Goal: Task Accomplishment & Management: Use online tool/utility

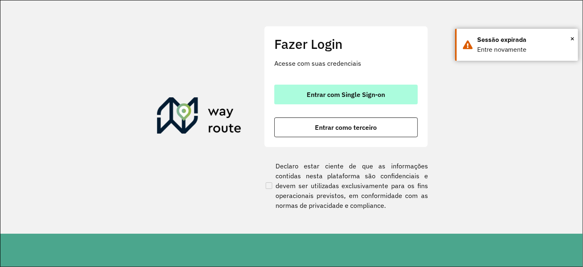
click at [348, 95] on span "Entrar com Single Sign-on" at bounding box center [346, 94] width 78 height 7
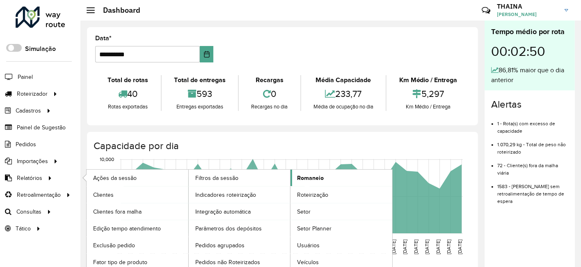
click at [320, 181] on span "Romaneio" at bounding box center [310, 178] width 27 height 9
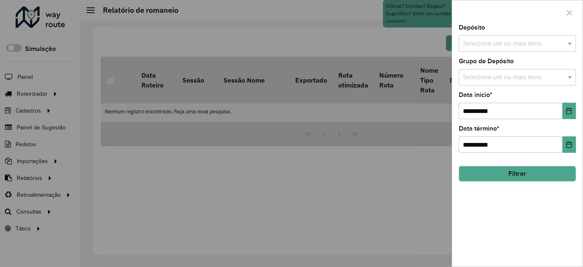
click at [489, 40] on input "text" at bounding box center [513, 44] width 105 height 10
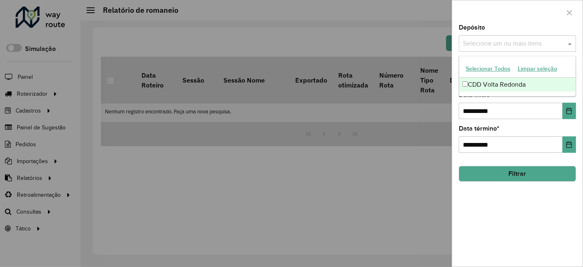
click at [486, 84] on div "CDD Volta Redonda" at bounding box center [517, 85] width 117 height 14
click at [505, 103] on input "**********" at bounding box center [511, 111] width 104 height 16
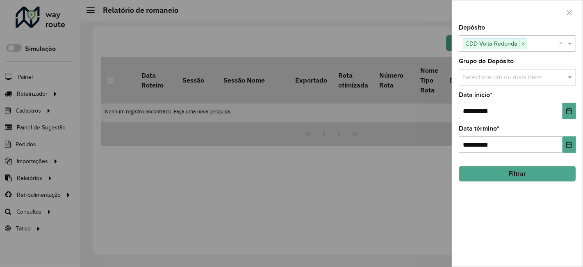
click at [499, 79] on input "text" at bounding box center [513, 78] width 105 height 10
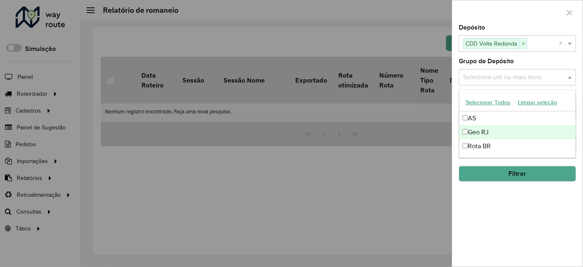
drag, startPoint x: 481, startPoint y: 132, endPoint x: 486, endPoint y: 148, distance: 16.5
click at [480, 132] on div "Geo RJ" at bounding box center [517, 132] width 117 height 14
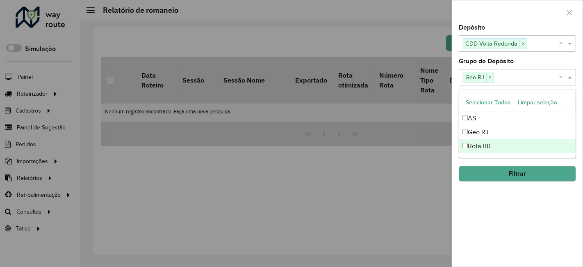
drag, startPoint x: 501, startPoint y: 208, endPoint x: 500, endPoint y: 194, distance: 14.0
click at [501, 208] on div "**********" at bounding box center [517, 146] width 130 height 242
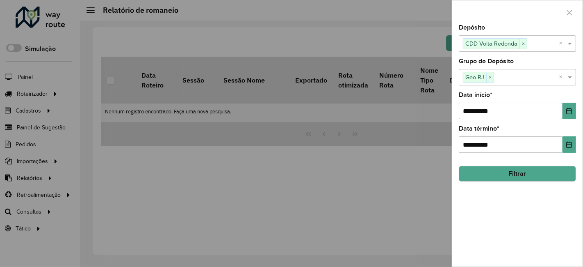
click at [533, 169] on button "Filtrar" at bounding box center [517, 174] width 117 height 16
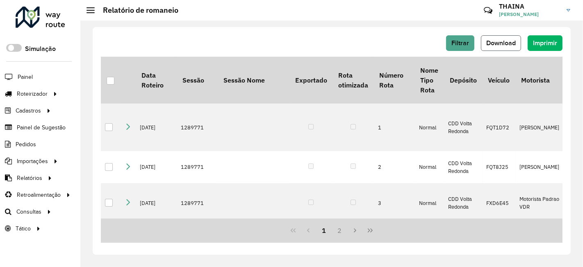
click at [513, 43] on span "Download" at bounding box center [501, 42] width 30 height 7
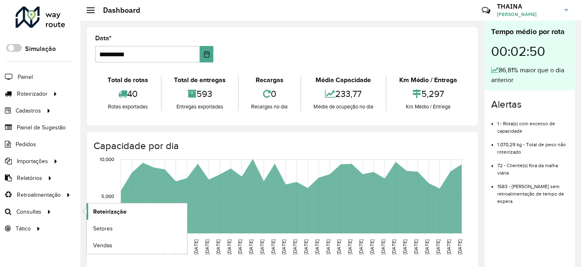
click at [126, 211] on link "Roteirização" at bounding box center [137, 211] width 100 height 16
click at [96, 226] on span "Setores" at bounding box center [103, 228] width 20 height 9
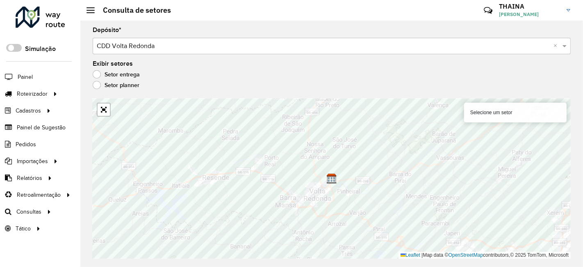
click at [502, 111] on div "Selecione um setor" at bounding box center [515, 113] width 103 height 20
click at [94, 82] on label "Setor planner" at bounding box center [116, 85] width 47 height 8
click at [96, 74] on label "Setor entrega" at bounding box center [116, 74] width 47 height 8
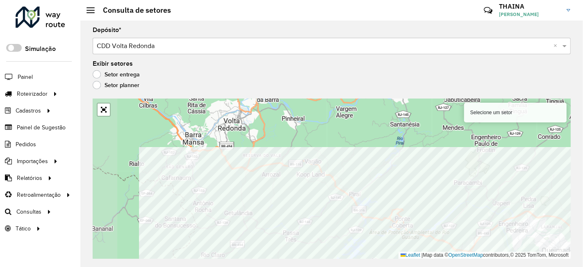
click at [514, 257] on div "Selecione um setor Leaflet | Map data © OpenStreetMap contributors,© 2025 TomTo…" at bounding box center [332, 178] width 478 height 160
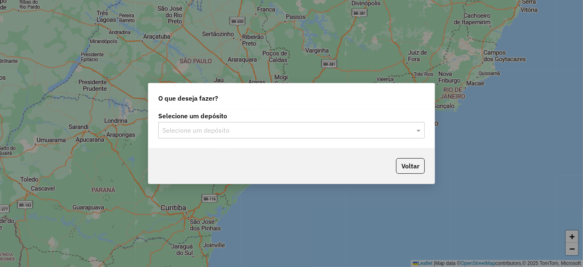
click at [224, 130] on input "text" at bounding box center [283, 131] width 242 height 10
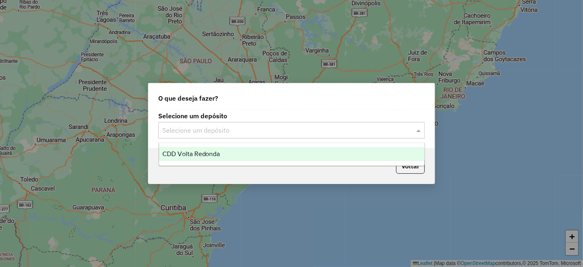
click at [211, 147] on div "CDD Volta Redonda" at bounding box center [291, 154] width 265 height 14
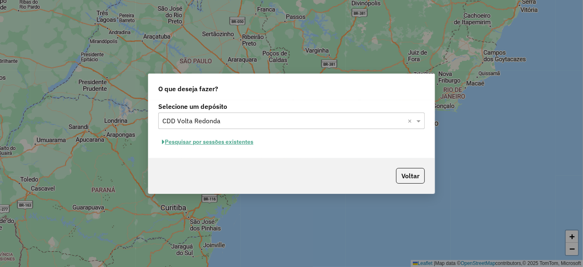
click at [214, 142] on button "Pesquisar por sessões existentes" at bounding box center [207, 141] width 99 height 13
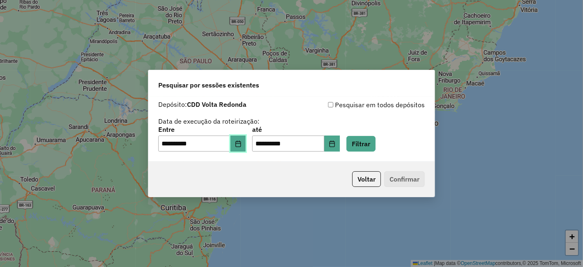
click at [239, 141] on button "Choose Date" at bounding box center [239, 143] width 16 height 16
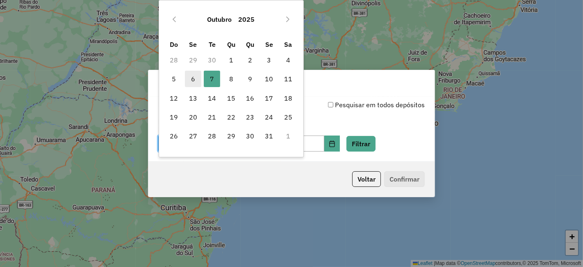
click at [190, 77] on span "6" at bounding box center [193, 79] width 16 height 16
type input "**********"
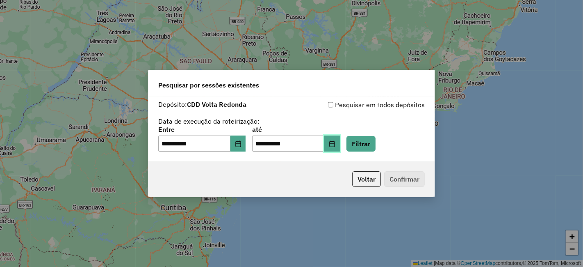
click at [336, 145] on icon "Choose Date" at bounding box center [332, 143] width 7 height 7
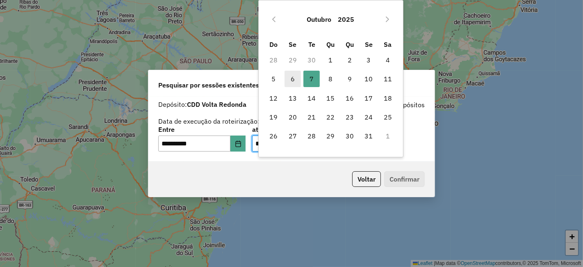
click at [285, 78] on span "6" at bounding box center [293, 79] width 16 height 16
type input "**********"
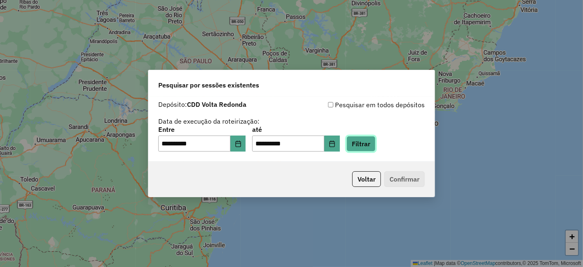
click at [371, 138] on button "Filtrar" at bounding box center [361, 144] width 29 height 16
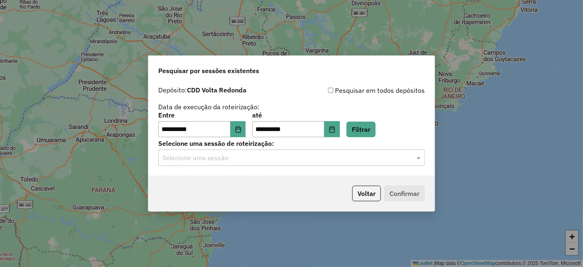
click at [187, 160] on input "text" at bounding box center [283, 158] width 242 height 10
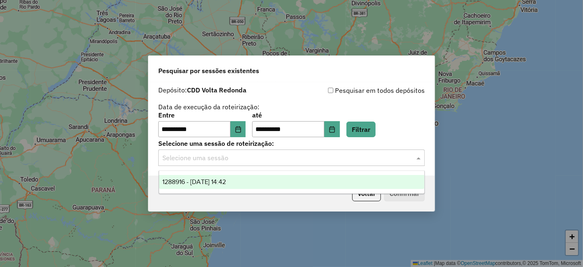
click at [180, 184] on span "1288916 - 06/10/2025 14:42" at bounding box center [194, 181] width 64 height 7
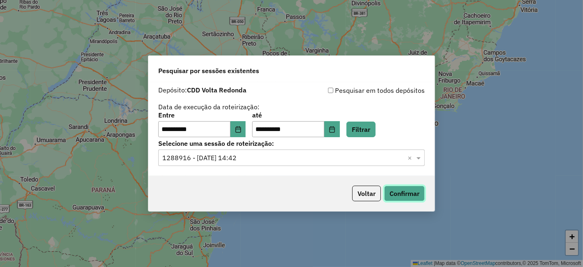
click at [405, 196] on button "Confirmar" at bounding box center [404, 193] width 41 height 16
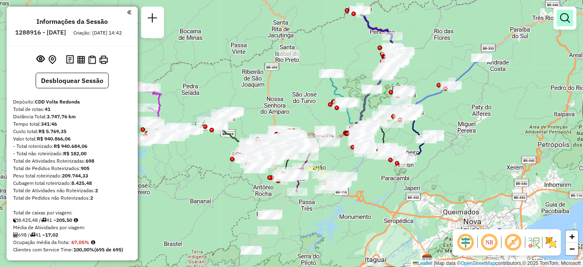
click at [563, 17] on em at bounding box center [565, 18] width 10 height 10
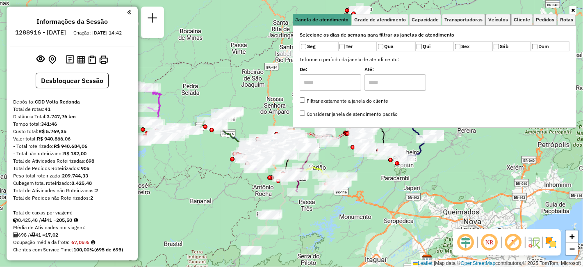
click at [501, 19] on span "Veículos" at bounding box center [499, 19] width 20 height 5
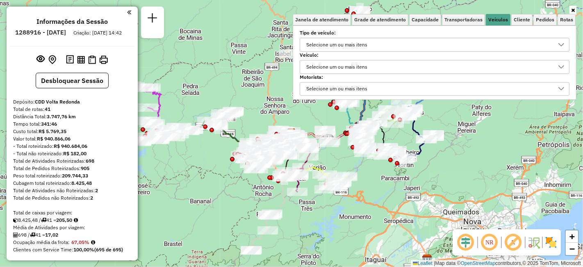
click at [335, 66] on div "Selecione um ou mais itens" at bounding box center [337, 66] width 67 height 13
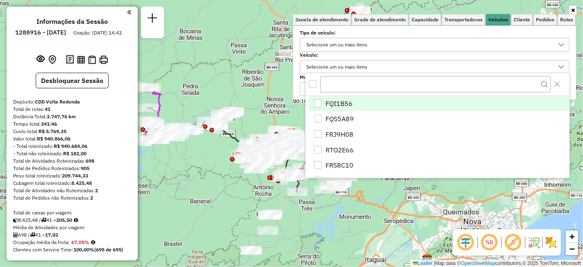
scroll to position [5, 28]
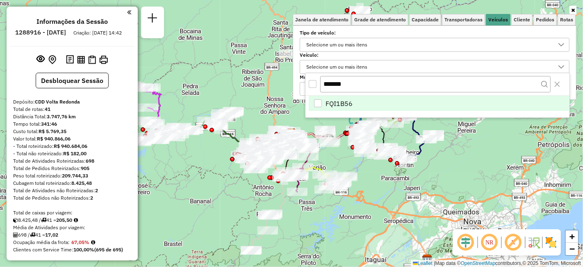
type input "*******"
click at [345, 100] on span "FQI1B56" at bounding box center [339, 103] width 27 height 10
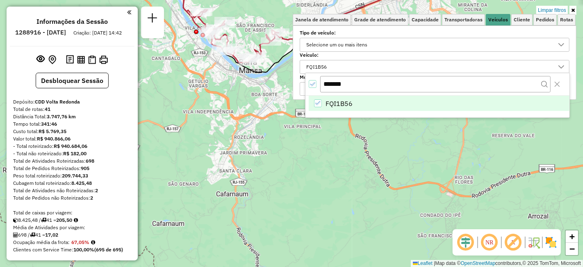
drag, startPoint x: 245, startPoint y: 182, endPoint x: 262, endPoint y: 288, distance: 107.6
click at [262, 266] on html "Aplicando filtros Pop-up bloqueado! Seu navegador bloqueou automáticamente a ab…" at bounding box center [291, 133] width 583 height 267
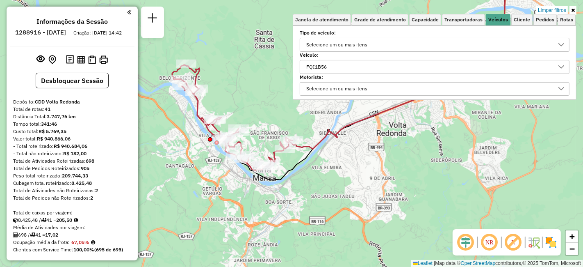
drag, startPoint x: 251, startPoint y: 223, endPoint x: 254, endPoint y: 263, distance: 40.3
click at [254, 263] on div "Limpar filtros Janela de atendimento Grade de atendimento Capacidade Transporta…" at bounding box center [291, 133] width 583 height 267
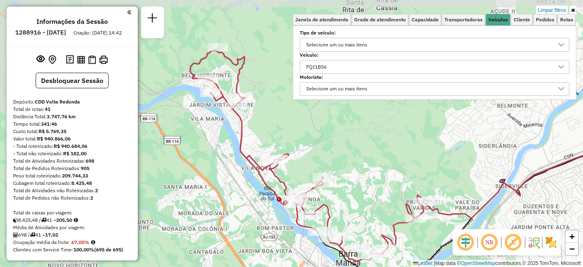
drag, startPoint x: 333, startPoint y: 180, endPoint x: 410, endPoint y: 197, distance: 79.0
click at [410, 197] on div "Rota 1 - Placa FQI1B56 08142400 - RAIMUNDO PEREIRA Limpar filtros Janela de ate…" at bounding box center [291, 133] width 583 height 267
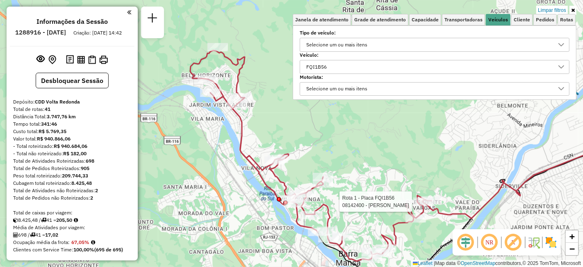
click at [338, 62] on div "FQI1B56" at bounding box center [429, 66] width 250 height 13
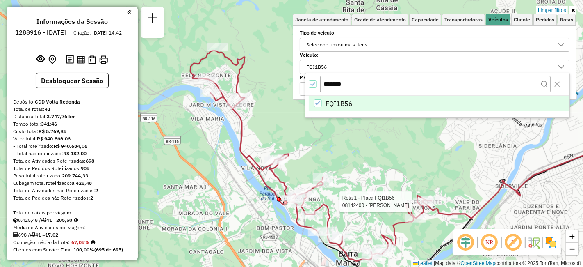
click at [316, 100] on icon "FQI1B56" at bounding box center [318, 103] width 6 height 6
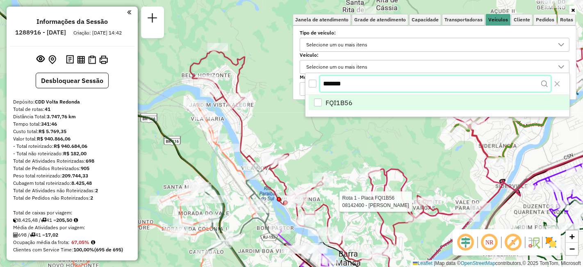
drag, startPoint x: 354, startPoint y: 82, endPoint x: 345, endPoint y: 83, distance: 9.4
click at [331, 82] on input "*******" at bounding box center [435, 84] width 231 height 16
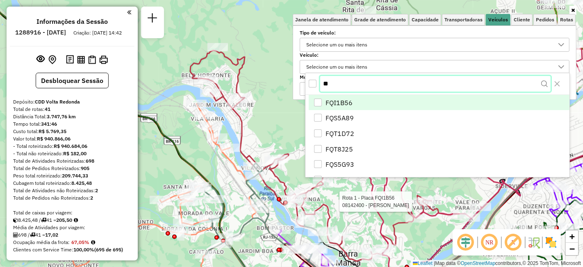
type input "*"
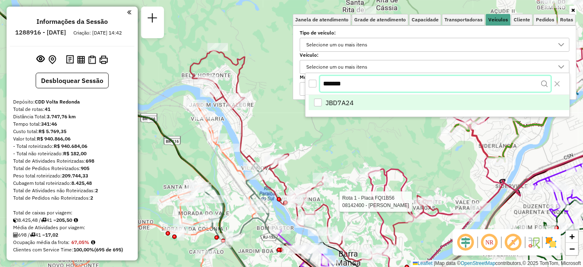
type input "*******"
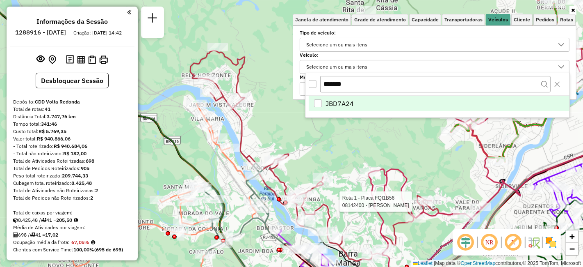
click at [319, 98] on li "JBD7A24" at bounding box center [439, 104] width 261 height 16
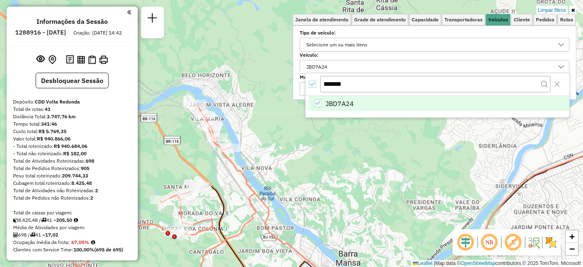
click at [372, 130] on div "Limpar filtros Janela de atendimento Grade de atendimento Capacidade Transporta…" at bounding box center [291, 133] width 583 height 267
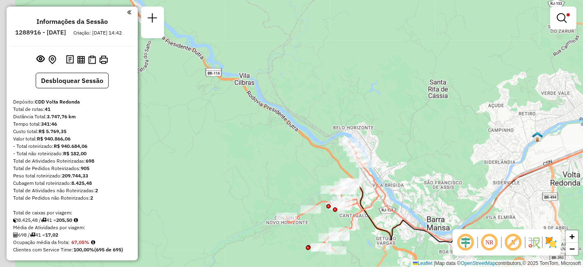
drag, startPoint x: 282, startPoint y: 206, endPoint x: 406, endPoint y: 188, distance: 126.0
click at [406, 188] on div "Limpar filtros Janela de atendimento Grade de atendimento Capacidade Transporta…" at bounding box center [291, 133] width 583 height 267
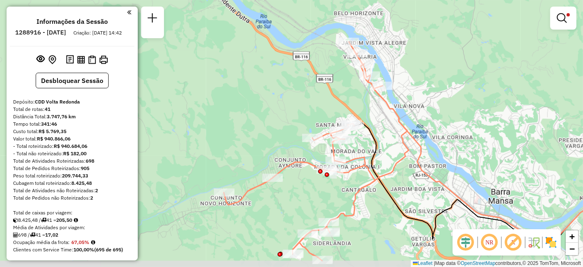
drag, startPoint x: 394, startPoint y: 221, endPoint x: 457, endPoint y: 206, distance: 64.4
click at [457, 206] on div "Limpar filtros Janela de atendimento Grade de atendimento Capacidade Transporta…" at bounding box center [291, 133] width 583 height 267
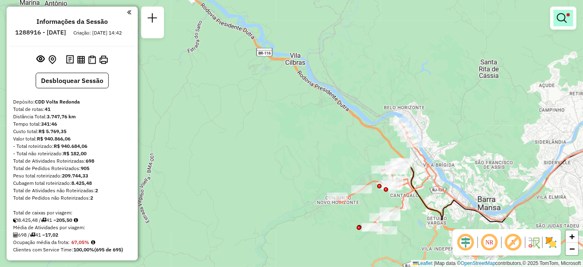
click at [567, 20] on link at bounding box center [564, 18] width 20 height 16
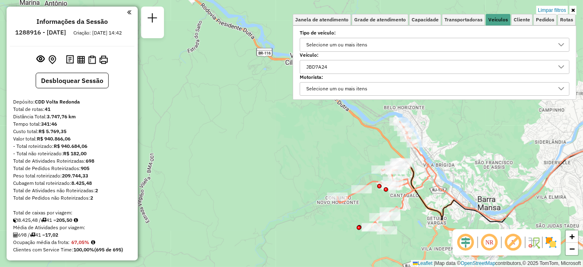
click at [352, 148] on div "Limpar filtros Janela de atendimento Grade de atendimento Capacidade Transporta…" at bounding box center [291, 133] width 583 height 267
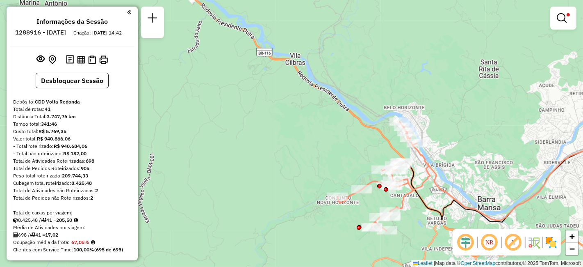
click at [492, 245] on em at bounding box center [490, 242] width 20 height 20
click at [513, 243] on em at bounding box center [514, 242] width 20 height 20
click at [492, 245] on em at bounding box center [490, 242] width 20 height 20
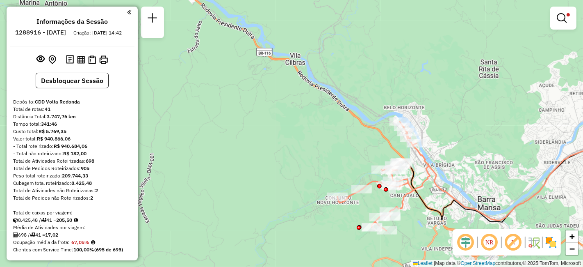
click at [492, 245] on em at bounding box center [490, 242] width 20 height 20
click at [553, 243] on img at bounding box center [551, 241] width 13 height 13
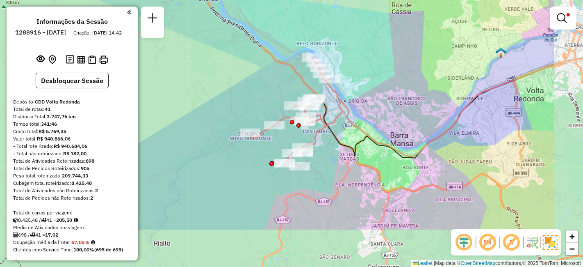
drag, startPoint x: 419, startPoint y: 123, endPoint x: 373, endPoint y: 92, distance: 55.2
click at [373, 92] on div "Limpar filtros Janela de atendimento Grade de atendimento Capacidade Transporta…" at bounding box center [291, 133] width 583 height 267
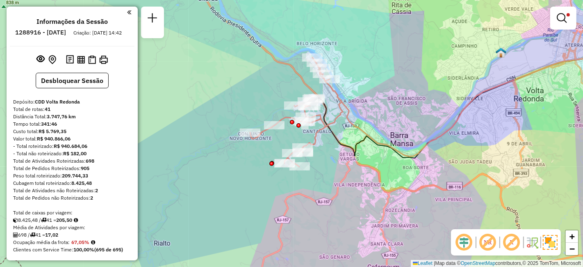
click at [551, 241] on img at bounding box center [550, 242] width 15 height 15
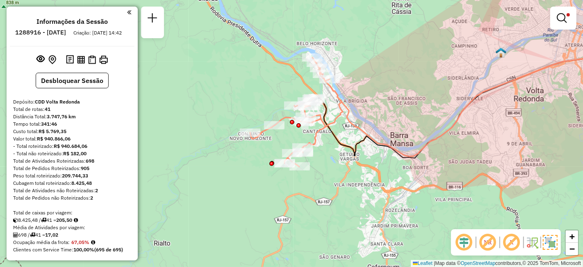
click at [464, 242] on em at bounding box center [464, 242] width 20 height 20
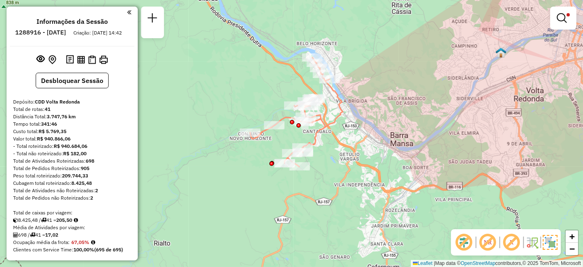
click at [464, 242] on em at bounding box center [464, 242] width 20 height 20
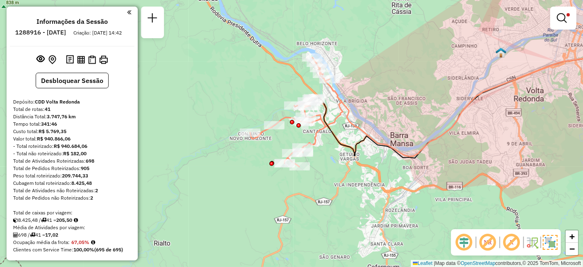
click at [465, 242] on em at bounding box center [464, 242] width 20 height 20
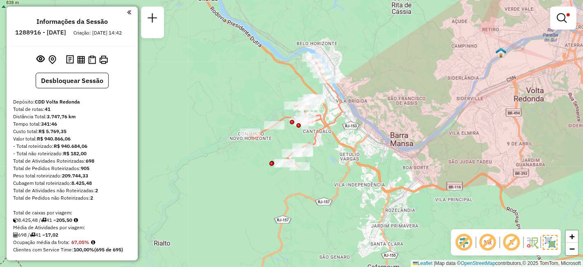
click at [465, 242] on em at bounding box center [464, 242] width 20 height 20
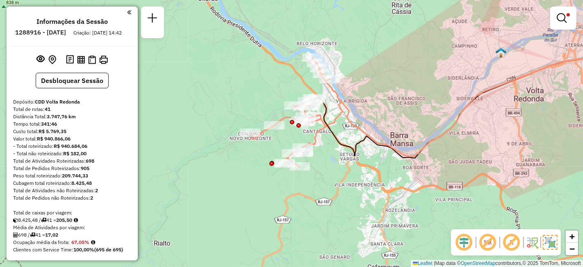
click at [533, 243] on img at bounding box center [532, 241] width 13 height 13
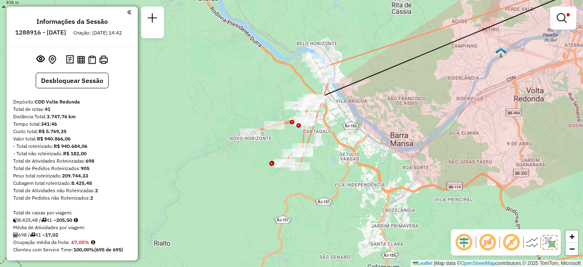
click at [533, 243] on img at bounding box center [532, 241] width 13 height 13
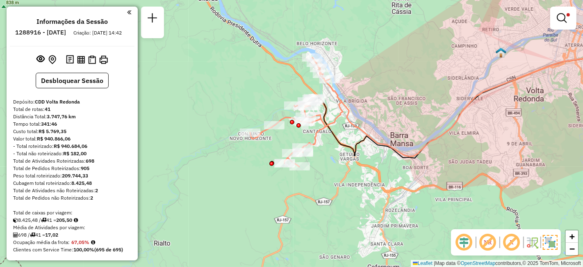
click at [550, 244] on img at bounding box center [550, 242] width 15 height 15
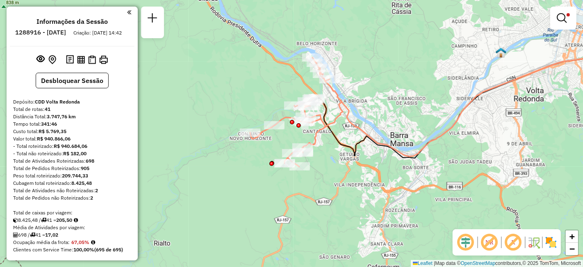
click at [554, 239] on img at bounding box center [551, 241] width 13 height 13
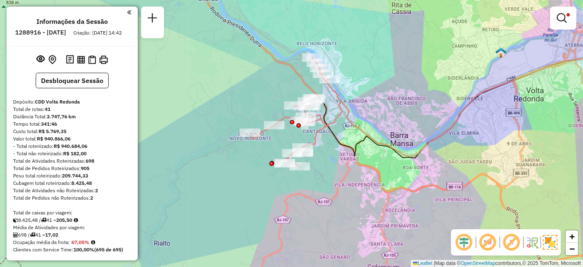
click at [554, 239] on img at bounding box center [550, 242] width 15 height 15
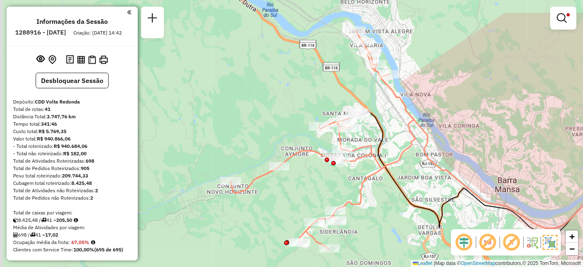
drag, startPoint x: 354, startPoint y: 158, endPoint x: 400, endPoint y: 197, distance: 60.8
click at [400, 197] on icon at bounding box center [524, 169] width 327 height 125
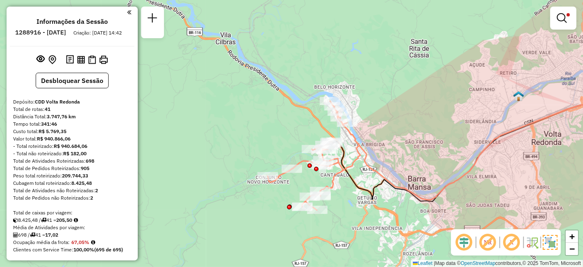
drag, startPoint x: 438, startPoint y: 187, endPoint x: 392, endPoint y: 185, distance: 46.4
click at [392, 185] on icon at bounding box center [466, 151] width 260 height 97
